Goal: Ask a question: Seek information or help from site administrators or community

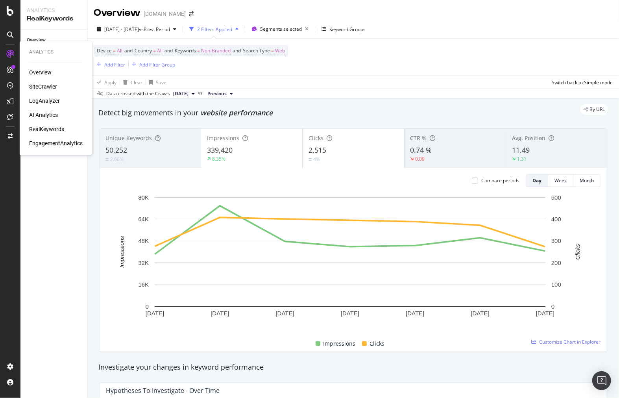
scroll to position [655, 0]
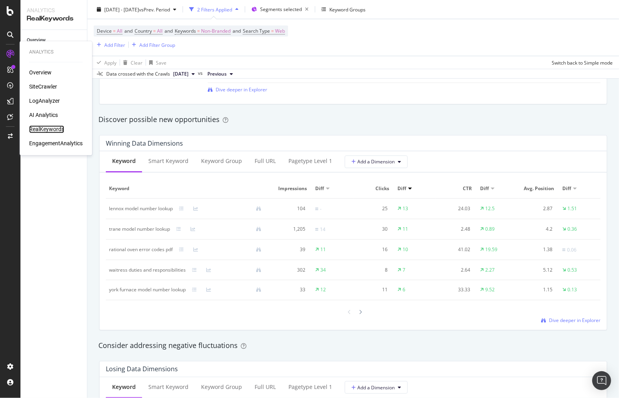
click at [54, 128] on div "RealKeywords" at bounding box center [46, 129] width 35 height 8
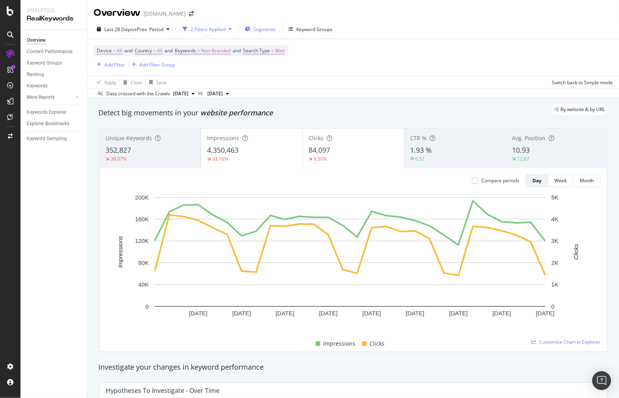
click at [256, 29] on span "Segments" at bounding box center [264, 29] width 22 height 7
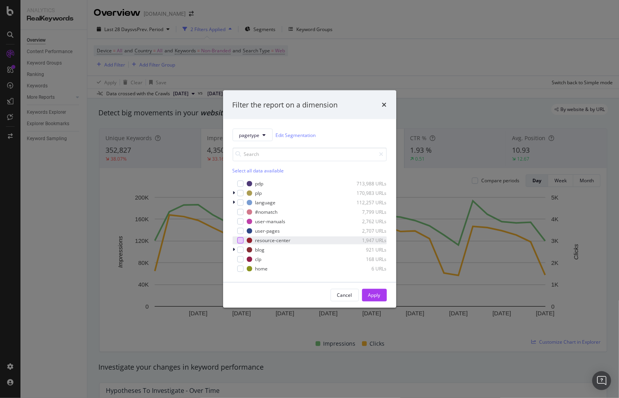
click at [242, 240] on div "modal" at bounding box center [240, 240] width 6 height 6
click at [88, 184] on div "Filter the report on a dimension pagetype Edit Segmentation Select all data ava…" at bounding box center [309, 199] width 619 height 398
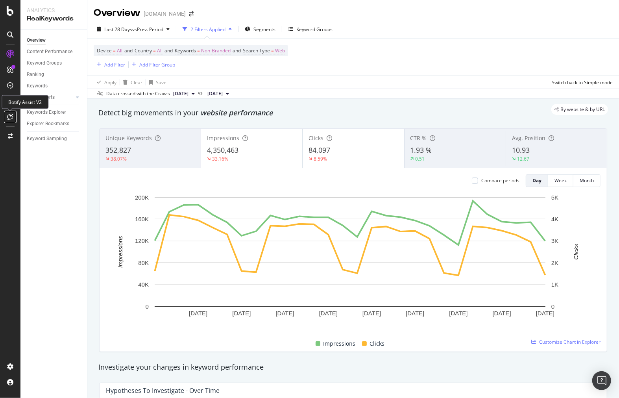
click at [4, 113] on div at bounding box center [10, 117] width 13 height 13
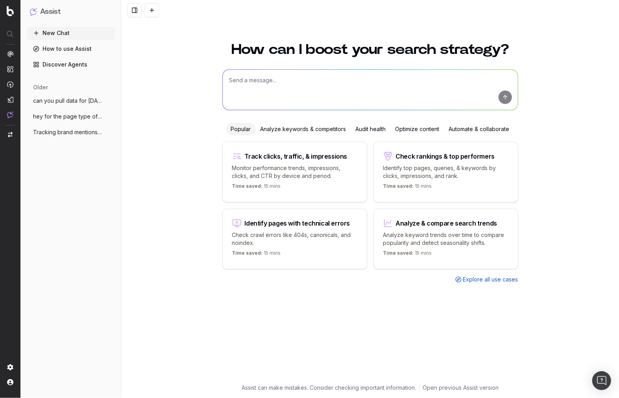
click at [284, 103] on textarea at bounding box center [370, 90] width 295 height 40
type textarea "can you look at my page types of blogs and resource center ?"
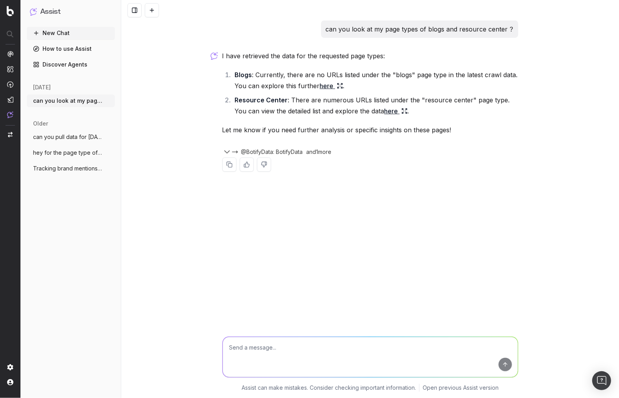
click at [352, 357] on textarea at bounding box center [370, 357] width 295 height 40
click at [357, 355] on textarea at bounding box center [370, 357] width 295 height 40
click at [323, 345] on textarea at bounding box center [370, 357] width 295 height 40
click at [337, 345] on textarea at bounding box center [370, 357] width 295 height 40
type textarea "can you find the top 5 artilces like the ones that get the most traffic"
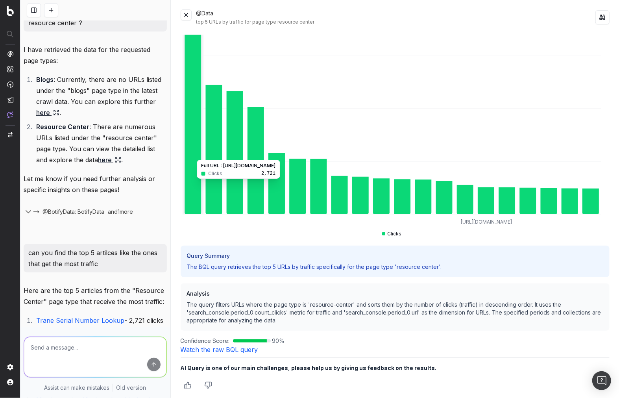
scroll to position [52, 0]
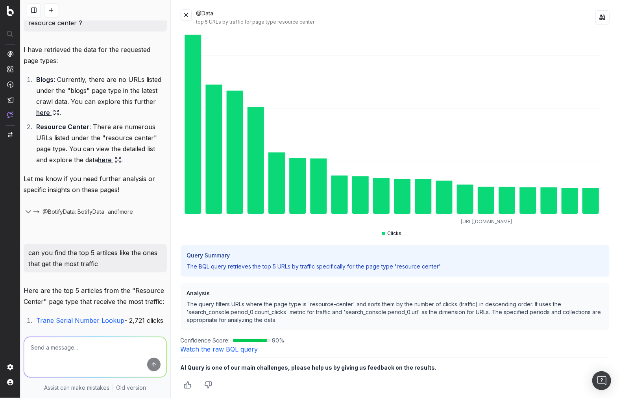
click at [278, 262] on p "The BQL query retrieves the top 5 URLs by traffic specifically for the page typ…" at bounding box center [395, 266] width 417 height 8
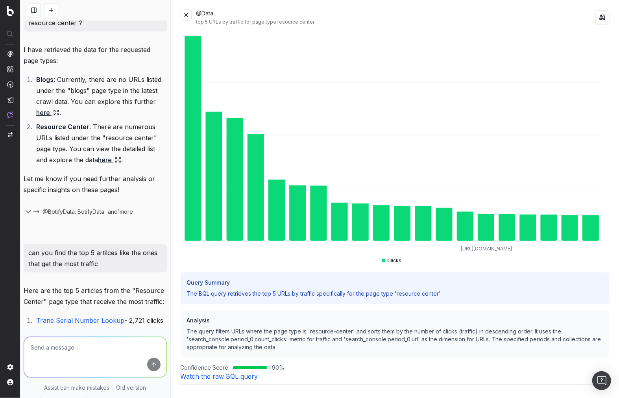
scroll to position [0, 0]
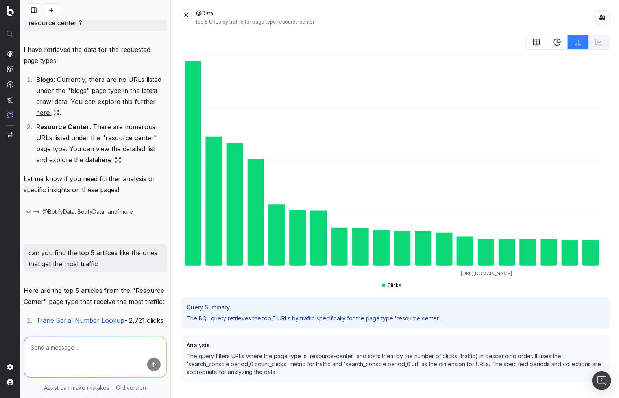
click at [185, 18] on button at bounding box center [186, 14] width 11 height 11
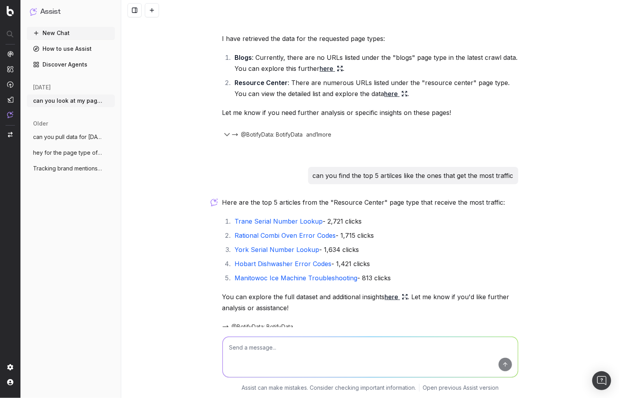
click at [417, 265] on li "Hobart Dishwasher Error Codes - 1,421 clicks" at bounding box center [375, 263] width 286 height 11
click at [298, 353] on textarea at bounding box center [370, 357] width 295 height 40
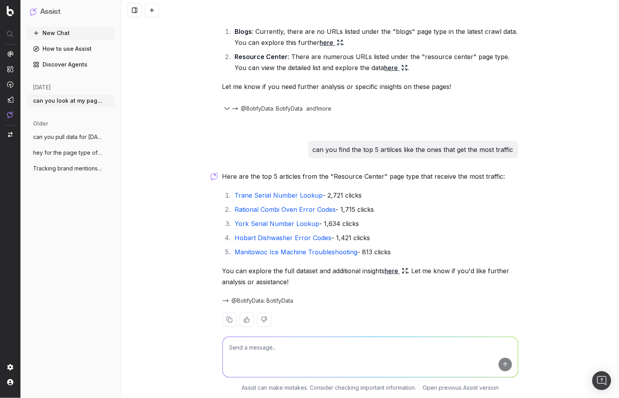
scroll to position [55, 0]
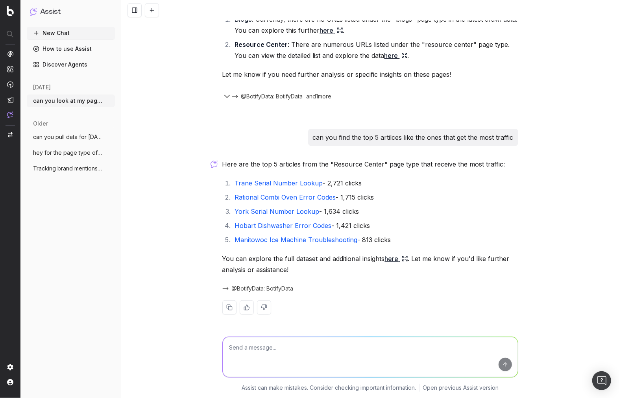
click at [280, 341] on textarea at bounding box center [370, 357] width 295 height 40
drag, startPoint x: 226, startPoint y: 240, endPoint x: 355, endPoint y: 240, distance: 128.6
click at [355, 240] on li "Manitowoc Ice Machine Troubleshooting - 813 clicks" at bounding box center [375, 239] width 286 height 11
copy li "Manitowoc Ice Machine Troubleshooting"
click at [309, 236] on link "Manitowoc Ice Machine Troubleshooting" at bounding box center [296, 240] width 123 height 8
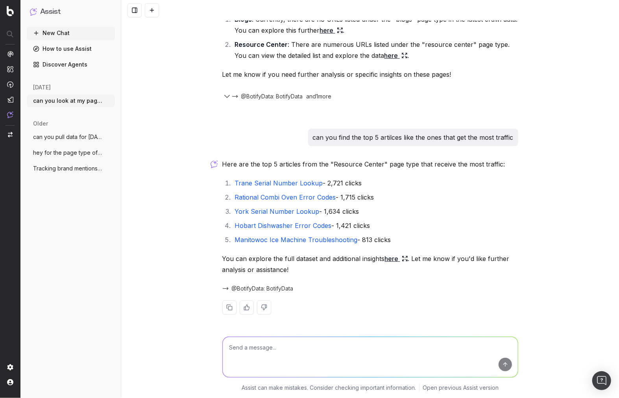
click at [291, 371] on textarea at bounding box center [370, 357] width 295 height 40
type textarea "lets look for another top 10"
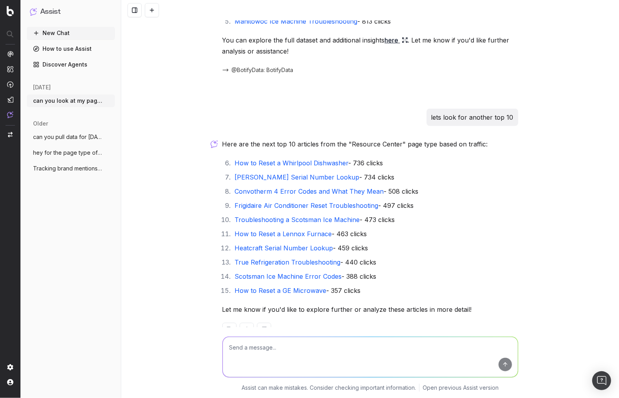
scroll to position [296, 0]
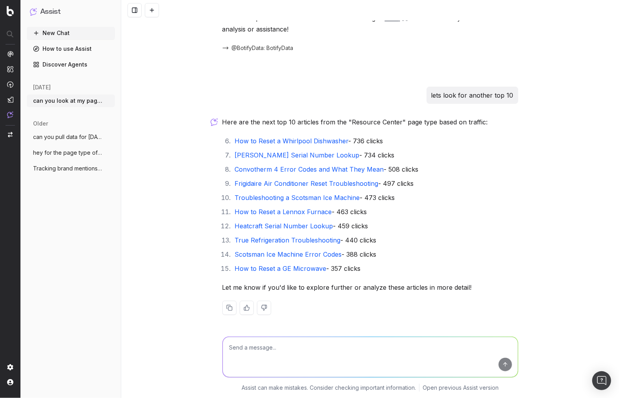
click at [247, 170] on link "Convotherm 4 Error Codes and What They Mean" at bounding box center [309, 169] width 149 height 8
click at [251, 214] on link "How to Reset a Lennox Furnace" at bounding box center [283, 212] width 97 height 8
click at [260, 268] on link "How to Reset a GE Microwave" at bounding box center [281, 268] width 92 height 8
click at [326, 242] on link "True Refrigeration Troubleshooting" at bounding box center [288, 240] width 106 height 8
click at [266, 142] on link "How to Reset a Whirlpool Dishwasher" at bounding box center [292, 141] width 114 height 8
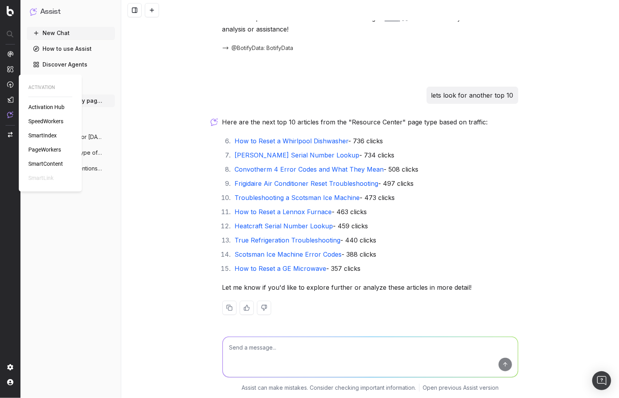
click at [49, 164] on span "SmartContent" at bounding box center [45, 164] width 35 height 6
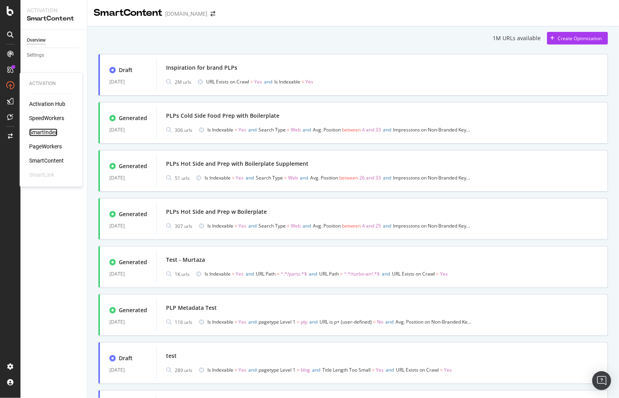
click at [49, 131] on div "SmartIndex" at bounding box center [43, 133] width 28 height 8
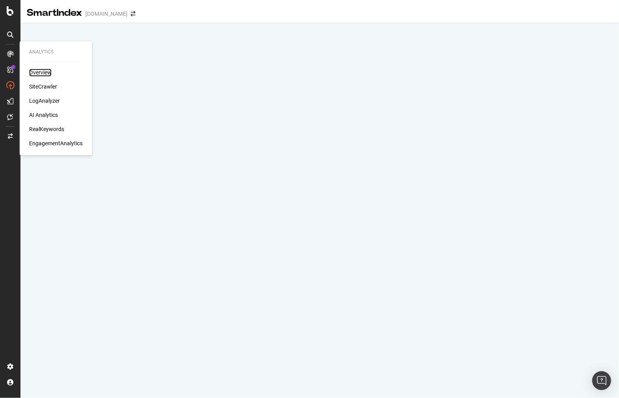
click at [35, 73] on div "Overview" at bounding box center [40, 73] width 22 height 8
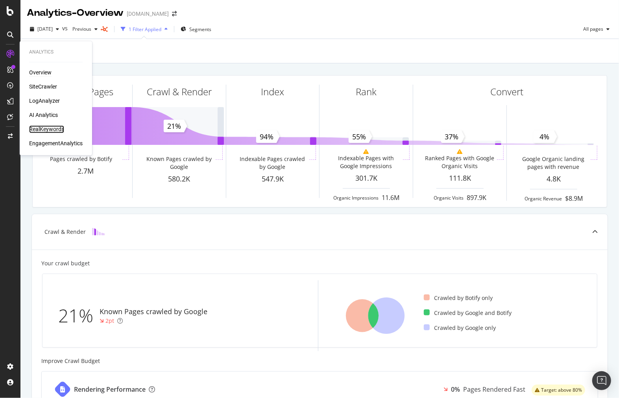
click at [41, 129] on div "RealKeywords" at bounding box center [46, 129] width 35 height 8
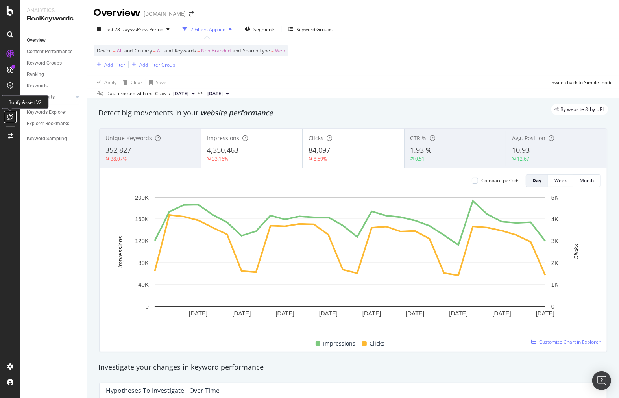
click at [10, 119] on icon at bounding box center [10, 117] width 6 height 6
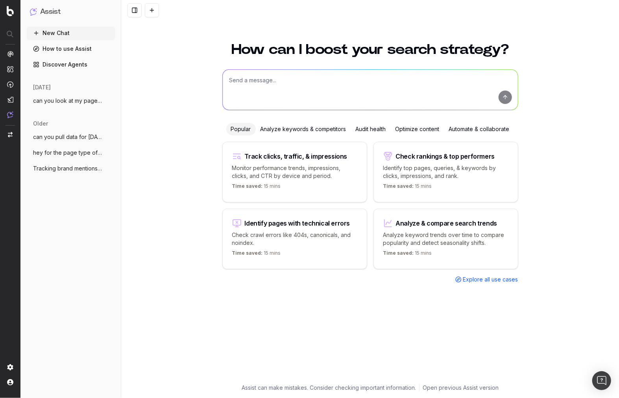
click at [257, 92] on textarea at bounding box center [370, 90] width 295 height 40
drag, startPoint x: 80, startPoint y: 109, endPoint x: 88, endPoint y: 105, distance: 8.4
click at [81, 109] on div "today can you look at my page types of blogs a More" at bounding box center [71, 98] width 88 height 36
click at [88, 105] on button "can you look at my page types of blogs a" at bounding box center [71, 100] width 88 height 13
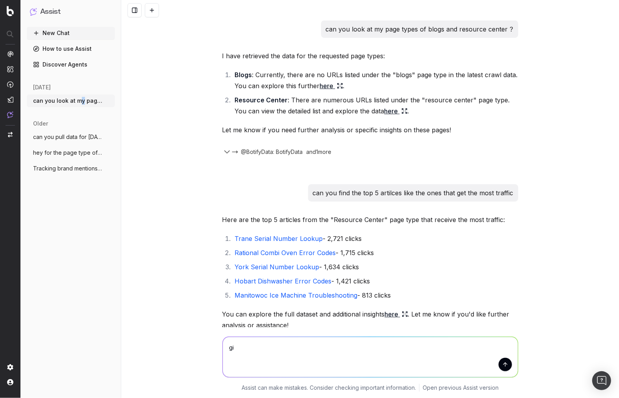
scroll to position [296, 0]
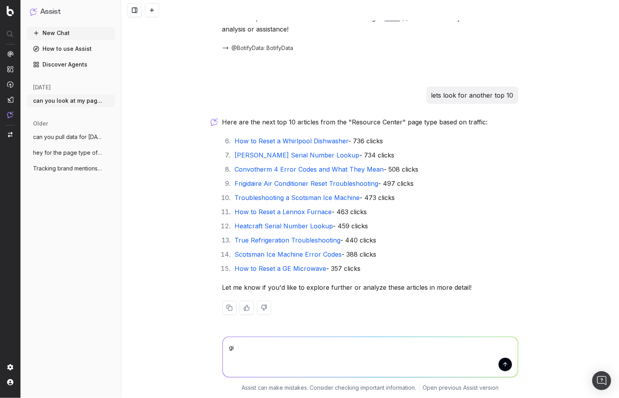
click at [335, 349] on textarea "gi" at bounding box center [370, 357] width 295 height 40
click at [341, 351] on textarea "gi" at bounding box center [370, 357] width 295 height 40
click at [342, 350] on textarea "gi" at bounding box center [370, 357] width 295 height 40
click at [343, 350] on textarea "gi" at bounding box center [370, 357] width 295 height 40
click at [343, 349] on textarea "gi" at bounding box center [370, 357] width 295 height 40
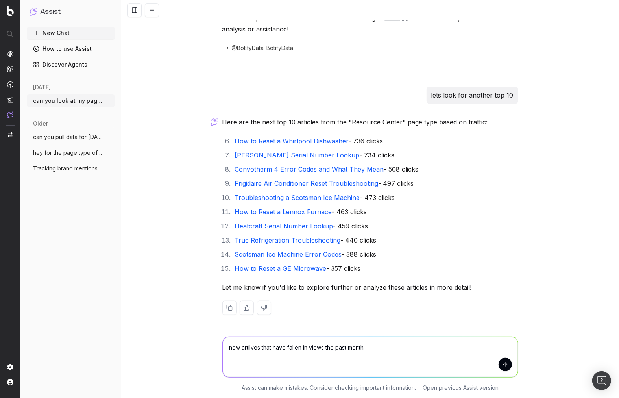
type textarea "now artilves that have fallen in views the past month"
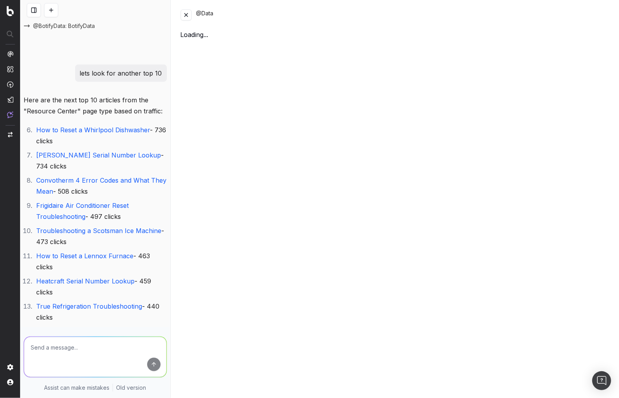
scroll to position [439, 0]
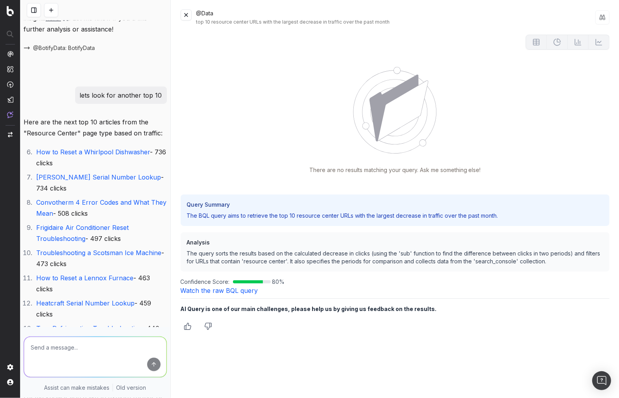
click at [187, 13] on button at bounding box center [186, 14] width 11 height 11
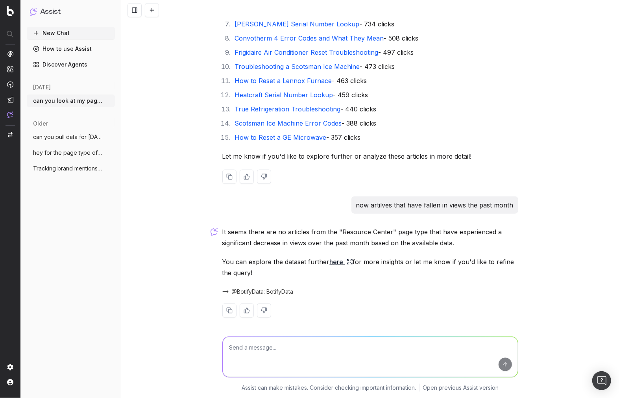
scroll to position [430, 0]
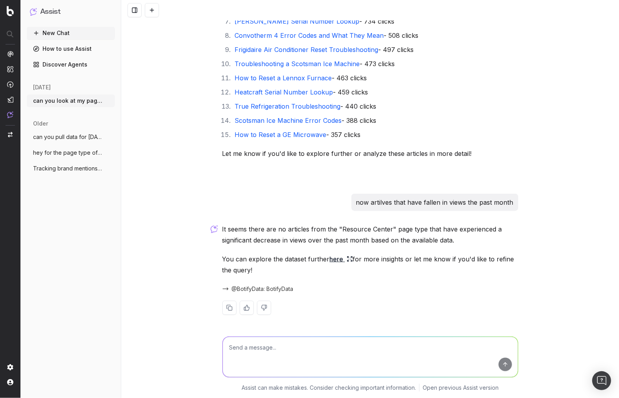
click at [359, 356] on textarea at bounding box center [370, 357] width 295 height 40
type textarea "how about the blog page type"
click at [374, 359] on textarea at bounding box center [370, 357] width 295 height 40
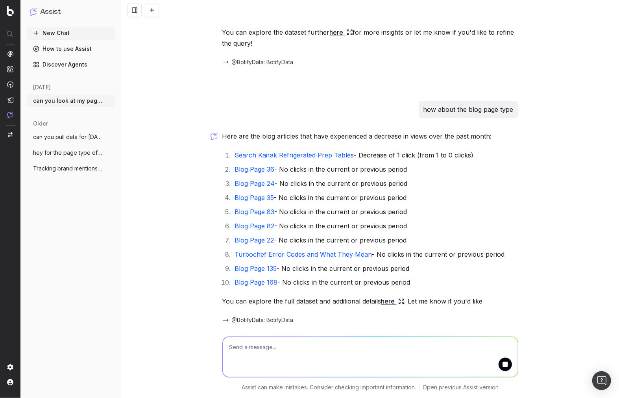
scroll to position [672, 0]
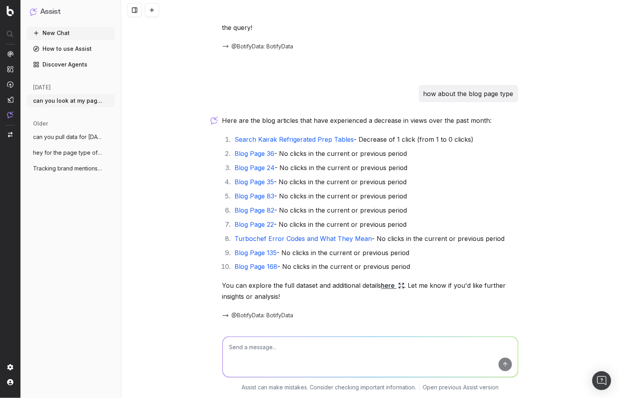
click at [252, 151] on link "Blog Page 36" at bounding box center [255, 153] width 40 height 8
click at [258, 183] on link "Blog Page 35" at bounding box center [254, 182] width 39 height 8
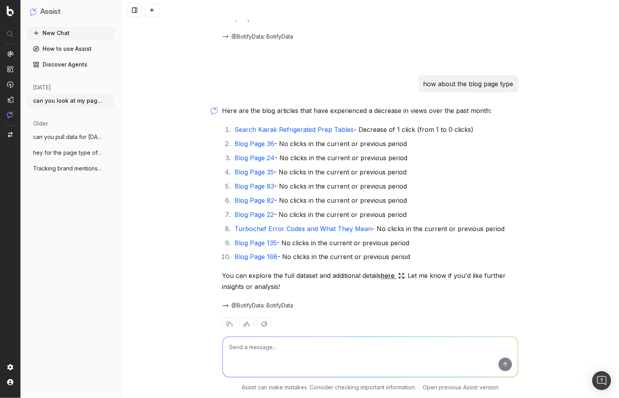
scroll to position [699, 0]
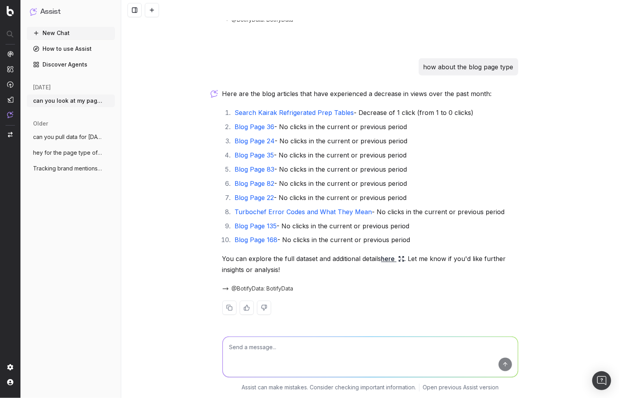
click at [258, 242] on link "Blog Page 168" at bounding box center [256, 240] width 43 height 8
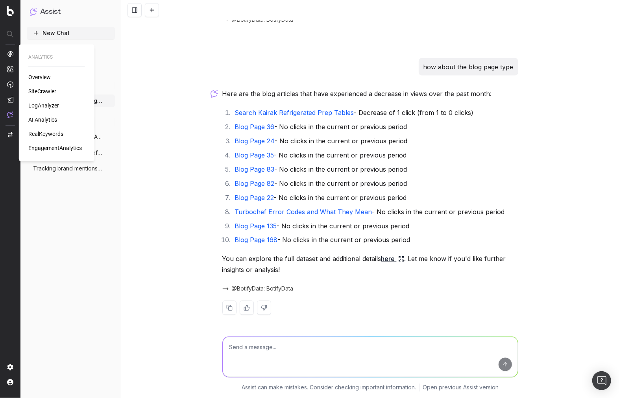
click at [55, 132] on span "RealKeywords" at bounding box center [45, 134] width 35 height 6
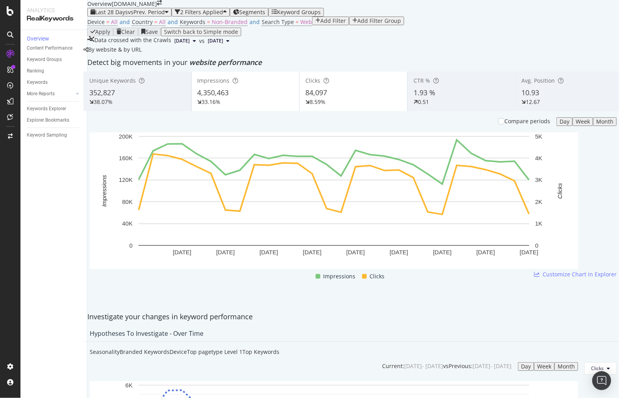
click at [255, 16] on span "Segments" at bounding box center [252, 11] width 26 height 7
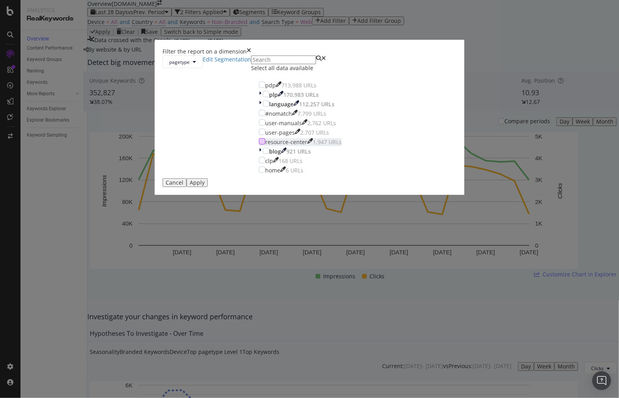
click at [259, 144] on div "modal" at bounding box center [262, 141] width 6 height 6
click at [263, 154] on div "modal" at bounding box center [266, 151] width 6 height 6
click at [205, 186] on div "Apply" at bounding box center [197, 182] width 15 height 6
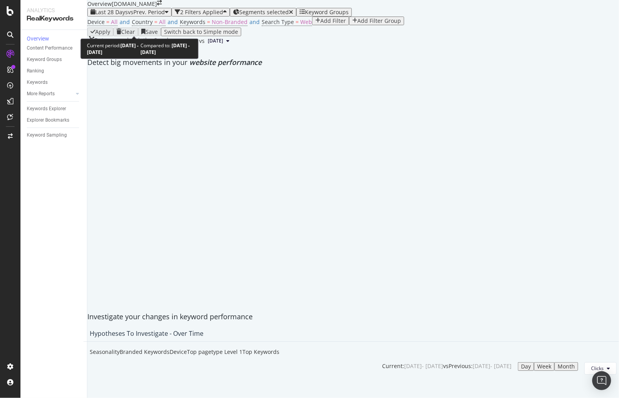
click at [134, 16] on span "vs Prev. Period" at bounding box center [146, 11] width 37 height 7
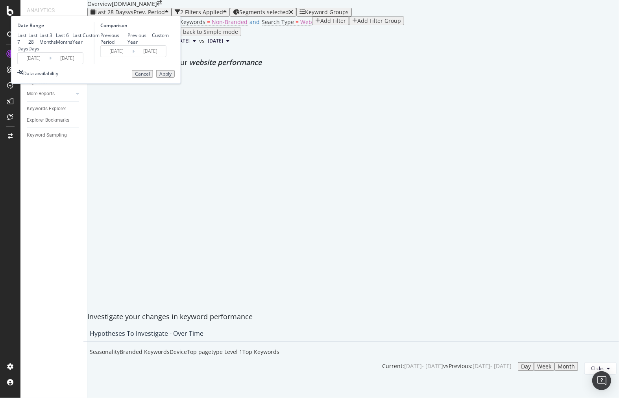
click at [352, 36] on div "Apply Clear Save Switch back to Simple mode" at bounding box center [352, 32] width 531 height 9
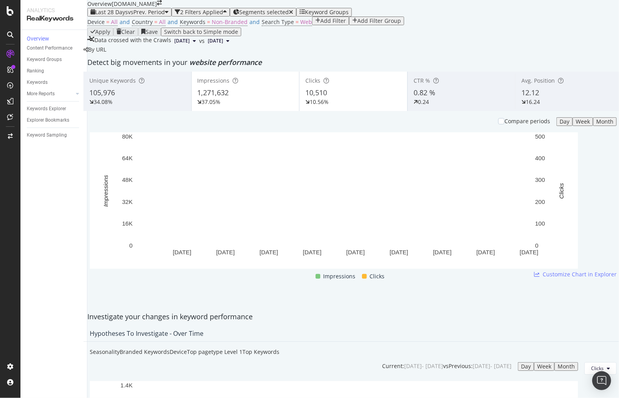
scroll to position [918, 0]
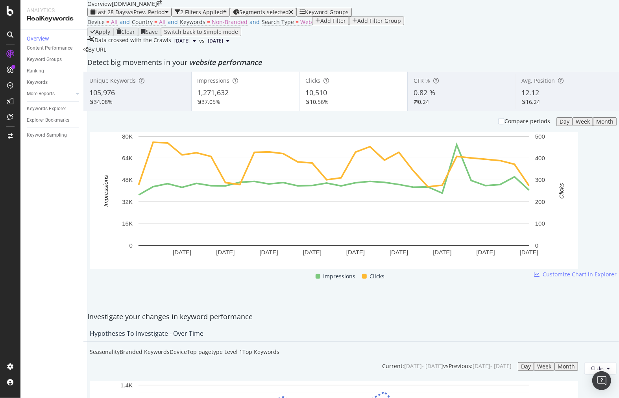
click at [184, 240] on div "[URL][DOMAIN_NAME]" at bounding box center [152, 242] width 63 height 14
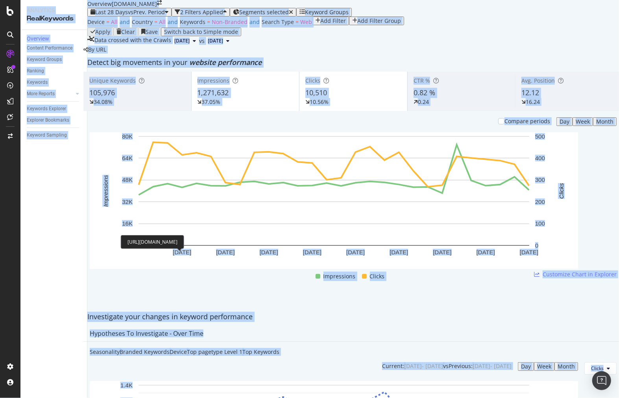
click at [184, 240] on div "[URL][DOMAIN_NAME]" at bounding box center [152, 242] width 63 height 14
copy div "refrigerant"
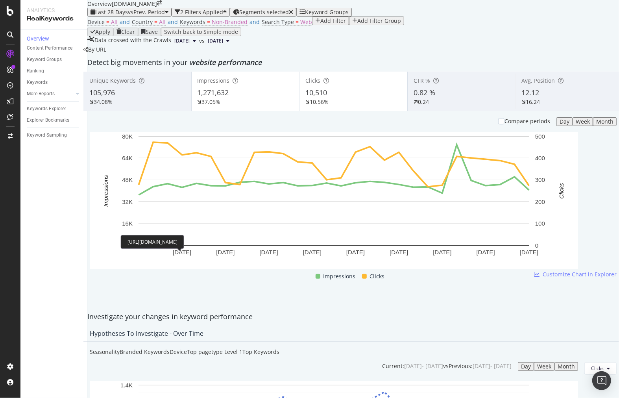
click at [184, 235] on div "[URL][DOMAIN_NAME]" at bounding box center [152, 242] width 63 height 14
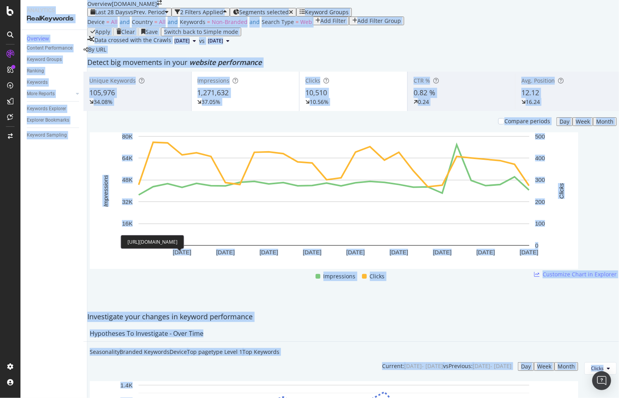
click at [184, 235] on div "[URL][DOMAIN_NAME]" at bounding box center [152, 242] width 63 height 14
copy div "cm"
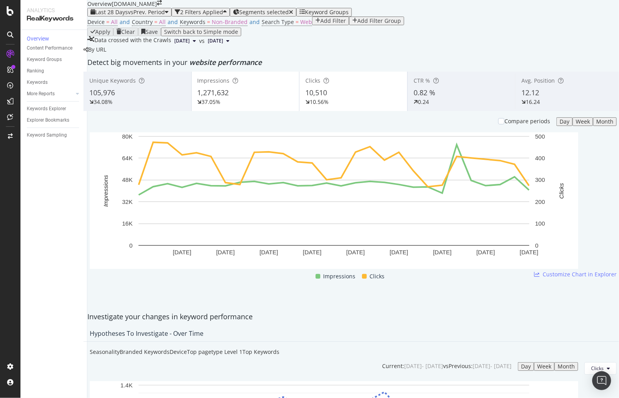
click at [184, 242] on div "[URL][DOMAIN_NAME]" at bounding box center [152, 242] width 63 height 14
click at [180, 238] on div "[URL][DOMAIN_NAME]" at bounding box center [152, 242] width 63 height 14
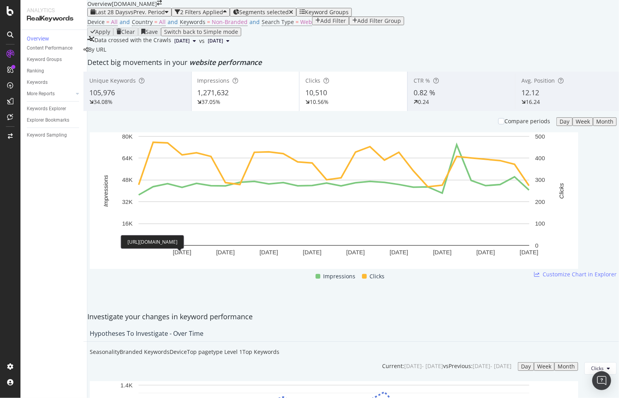
copy div "[URL][DOMAIN_NAME]"
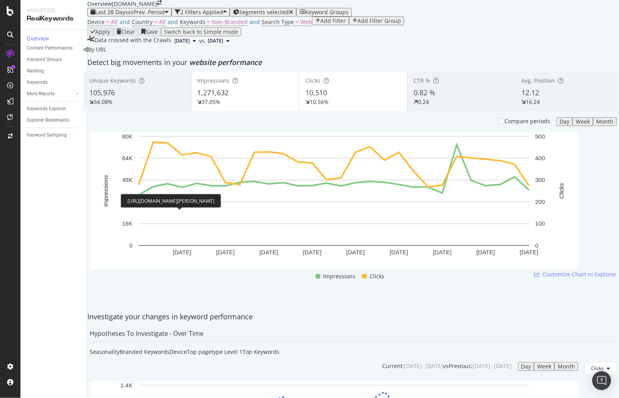
click at [207, 195] on div "[URL][DOMAIN_NAME][PERSON_NAME]" at bounding box center [171, 201] width 100 height 14
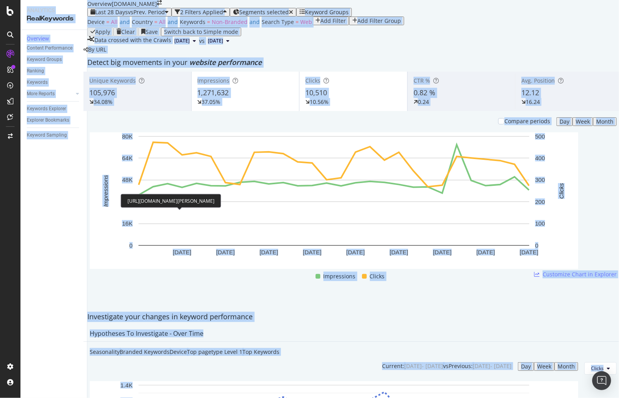
click at [207, 195] on div "[URL][DOMAIN_NAME][PERSON_NAME]" at bounding box center [171, 201] width 100 height 14
copy div "machine"
click at [154, 194] on div "[URL][DOMAIN_NAME][PERSON_NAME]" at bounding box center [171, 201] width 100 height 14
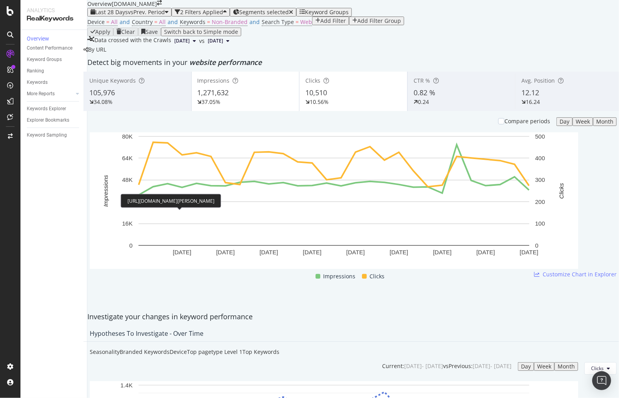
click at [154, 194] on div "[URL][DOMAIN_NAME][PERSON_NAME]" at bounding box center [171, 201] width 100 height 14
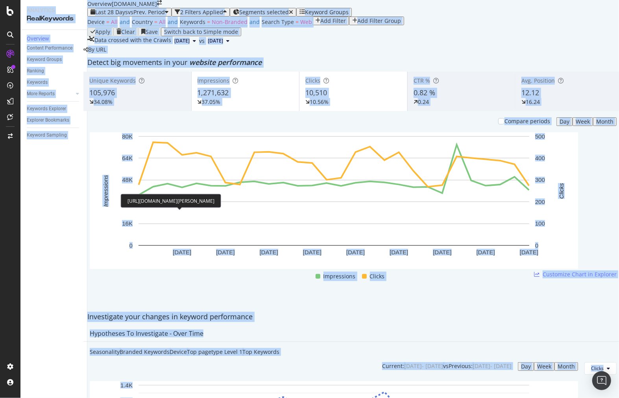
click at [154, 194] on div "[URL][DOMAIN_NAME][PERSON_NAME]" at bounding box center [171, 201] width 100 height 14
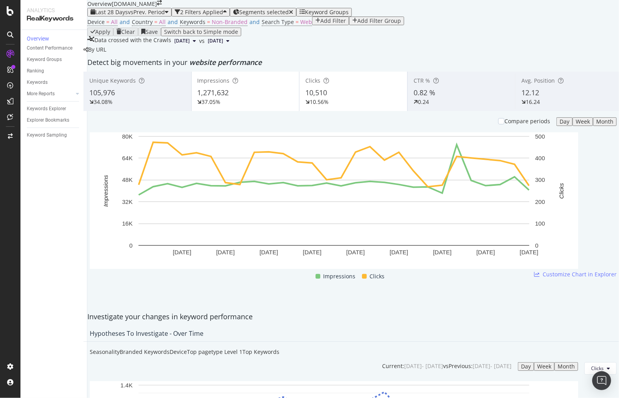
click at [176, 219] on div "[URL][DOMAIN_NAME]" at bounding box center [152, 221] width 63 height 14
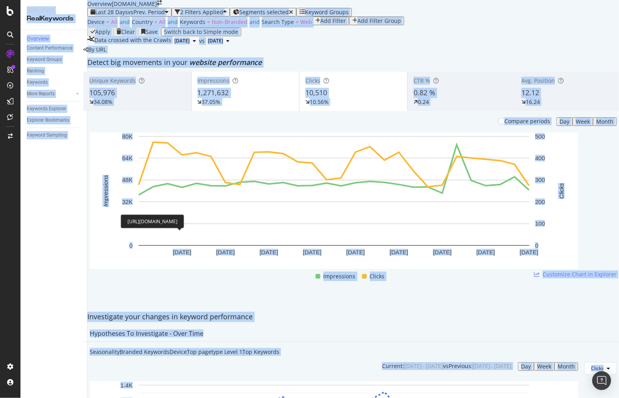
click at [176, 219] on div "[URL][DOMAIN_NAME]" at bounding box center [152, 221] width 63 height 14
copy div "griddle"
click at [184, 235] on div "[URL][DOMAIN_NAME]" at bounding box center [152, 242] width 63 height 14
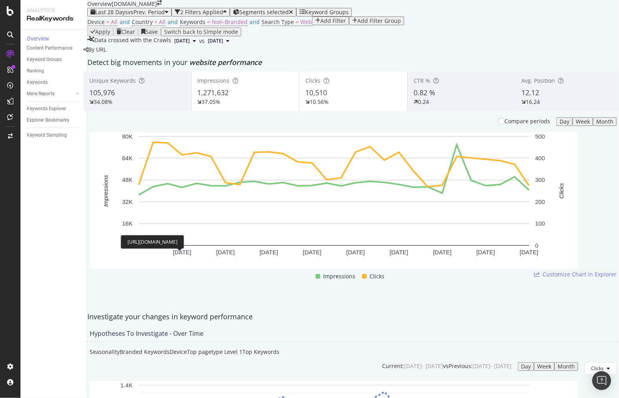
click at [184, 235] on div "[URL][DOMAIN_NAME]" at bounding box center [152, 242] width 63 height 14
copy div "griddle"
click at [166, 175] on div "[URL][DOMAIN_NAME]" at bounding box center [152, 180] width 63 height 14
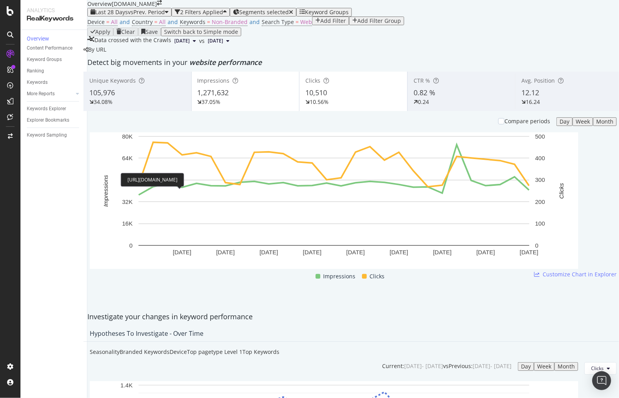
click at [166, 175] on div "[URL][DOMAIN_NAME]" at bounding box center [152, 180] width 63 height 14
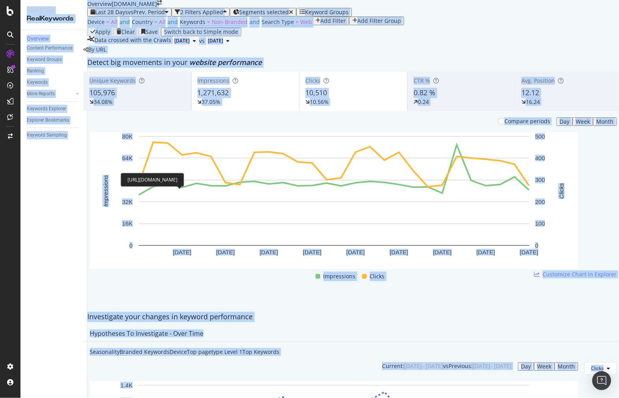
click at [166, 175] on div "[URL][DOMAIN_NAME]" at bounding box center [152, 180] width 63 height 14
copy div "/"
